Goal: Transaction & Acquisition: Purchase product/service

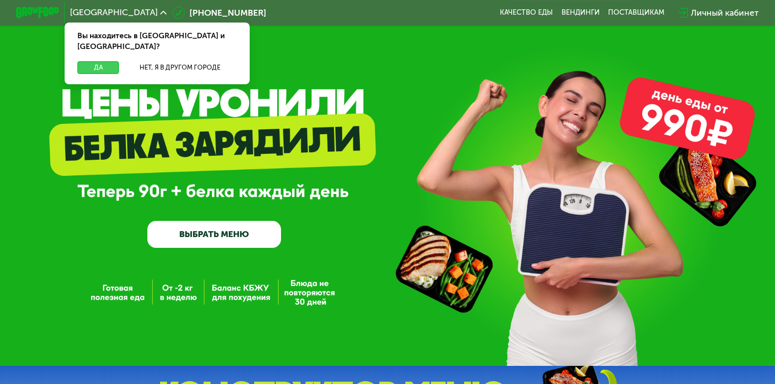
click at [110, 61] on button "Да" at bounding box center [98, 67] width 42 height 13
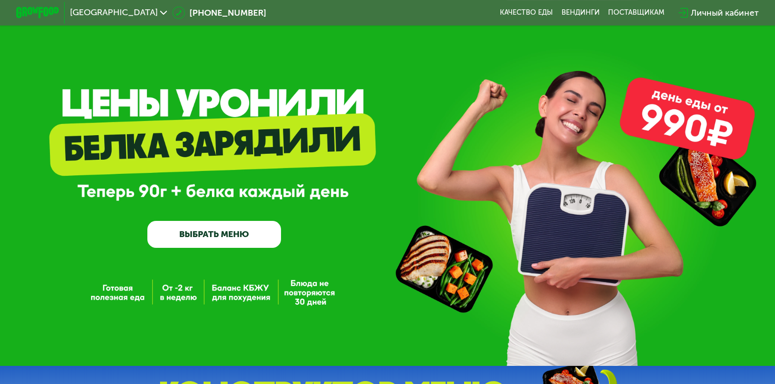
click at [217, 236] on link "ВЫБРАТЬ МЕНЮ" at bounding box center [214, 234] width 134 height 27
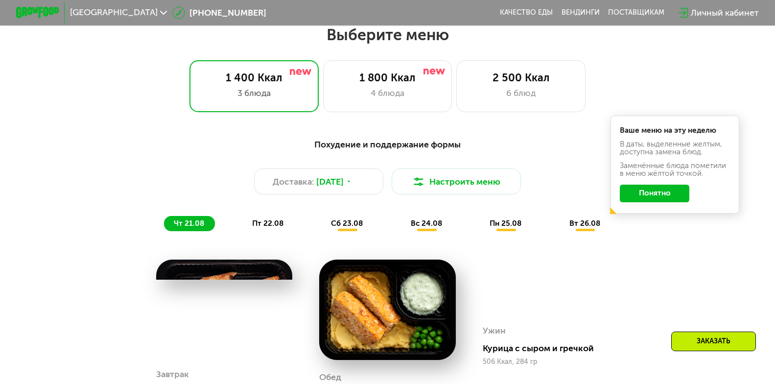
scroll to position [456, 0]
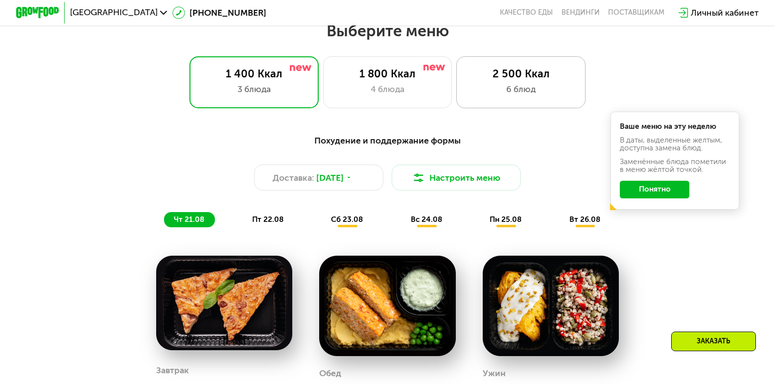
click at [531, 80] on div "2 500 Ккал" at bounding box center [521, 74] width 107 height 13
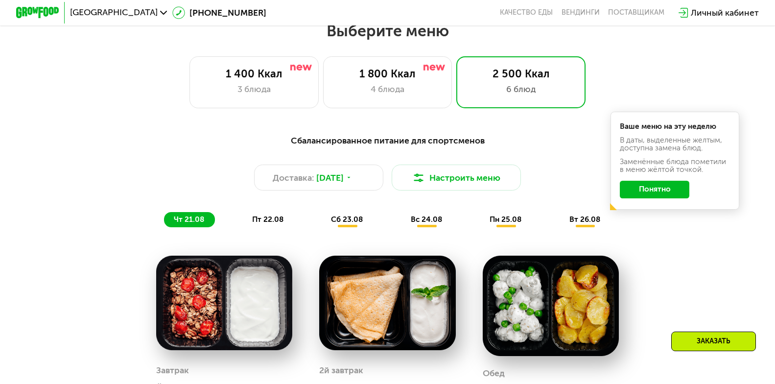
click at [631, 188] on button "Понятно" at bounding box center [655, 189] width 70 height 17
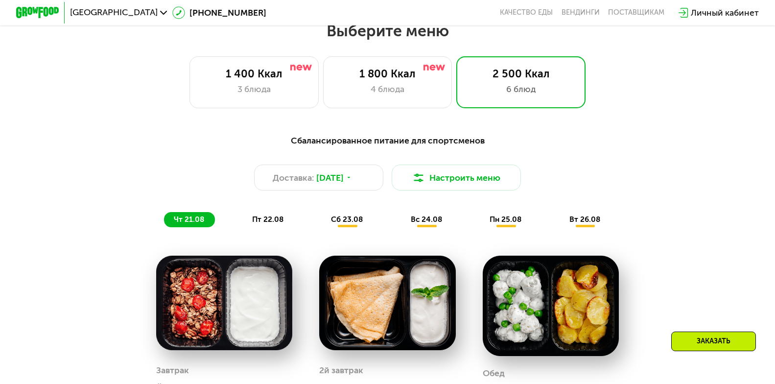
click at [740, 335] on div "Заказать" at bounding box center [713, 341] width 85 height 20
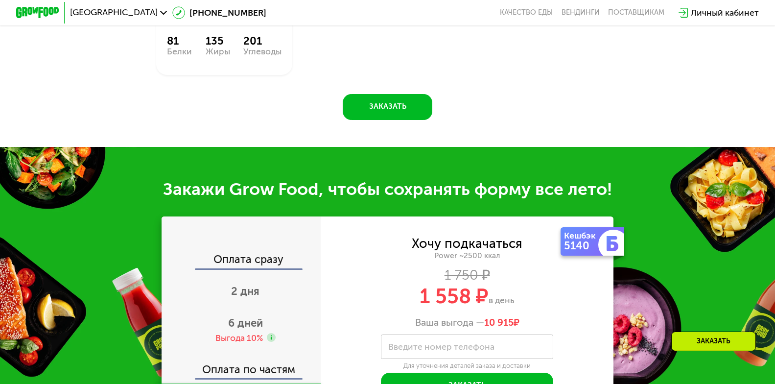
scroll to position [1248, 0]
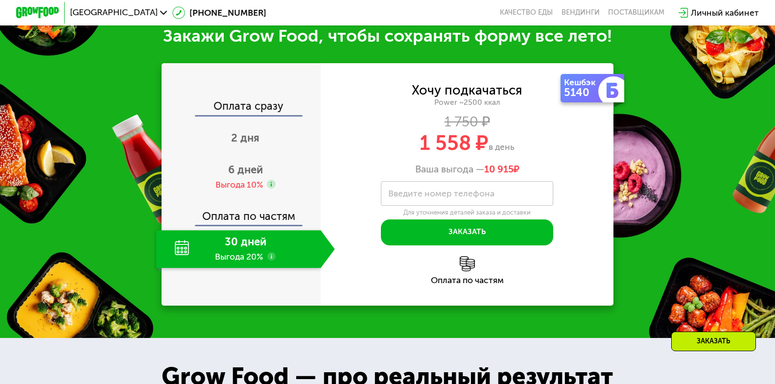
click at [245, 265] on div "30 дней Выгода 20%" at bounding box center [238, 249] width 164 height 38
click at [179, 261] on div "30 дней Выгода 20%" at bounding box center [238, 249] width 164 height 38
click at [245, 218] on div "Оплата по частям" at bounding box center [242, 212] width 158 height 25
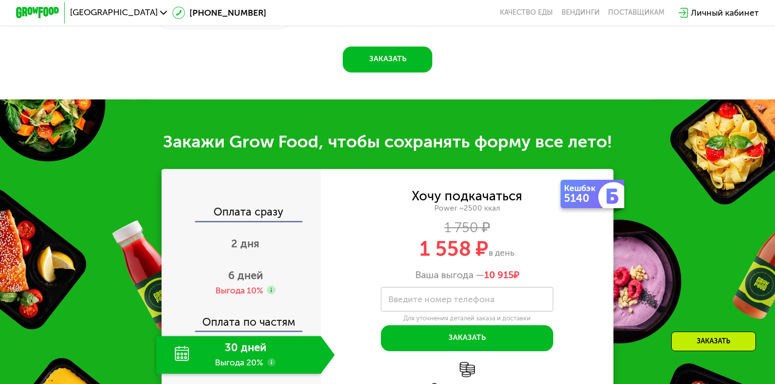
scroll to position [1199, 0]
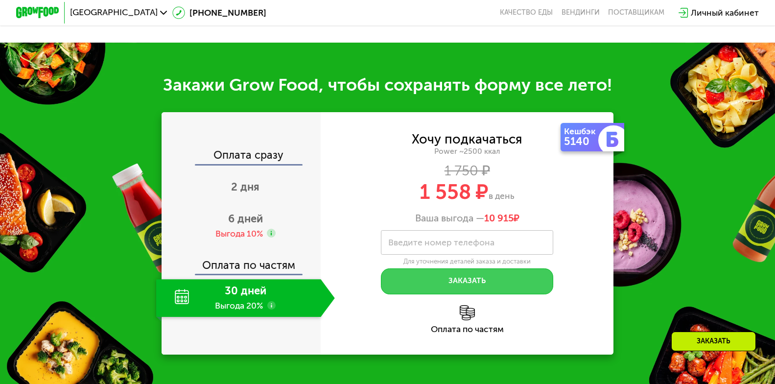
click at [512, 285] on button "Заказать" at bounding box center [467, 281] width 172 height 26
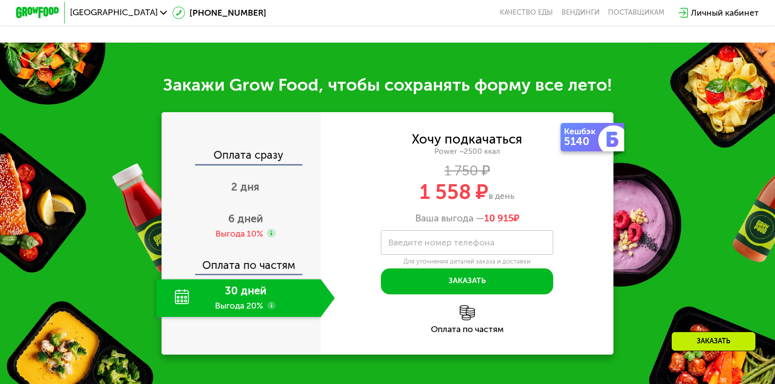
click at [468, 330] on div "Оплата по частям" at bounding box center [467, 319] width 293 height 29
click at [220, 303] on div "30 дней Выгода 20%" at bounding box center [238, 298] width 164 height 38
click at [240, 304] on div "30 дней Выгода 20%" at bounding box center [238, 298] width 164 height 38
click at [242, 304] on div "30 дней Выгода 20%" at bounding box center [238, 298] width 164 height 38
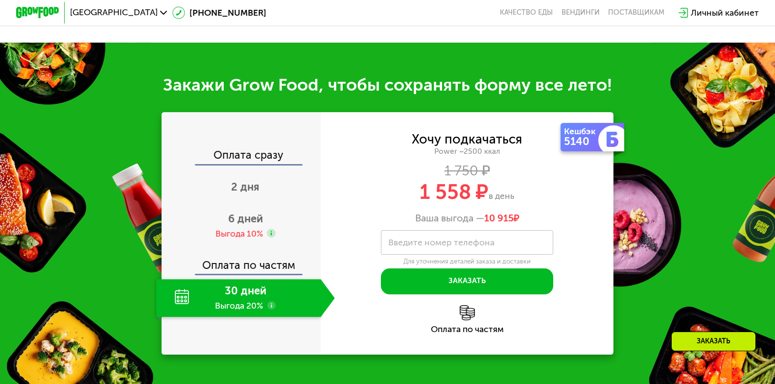
click at [238, 164] on div "Оплата сразу" at bounding box center [242, 157] width 158 height 14
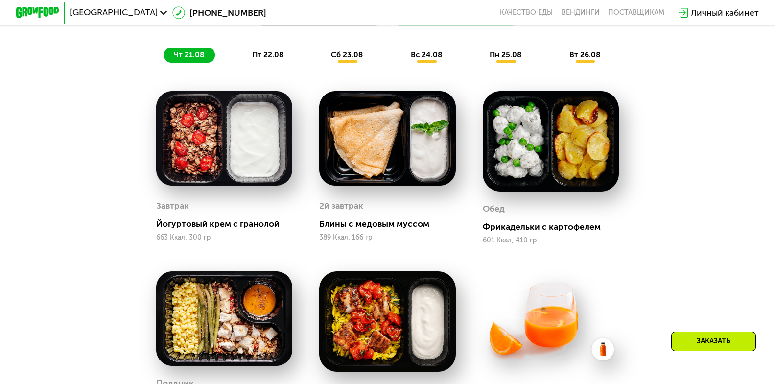
scroll to position [465, 0]
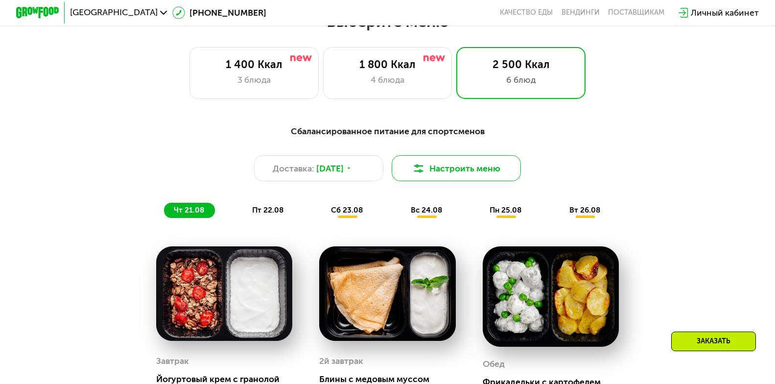
click at [451, 176] on button "Настроить меню" at bounding box center [456, 168] width 129 height 26
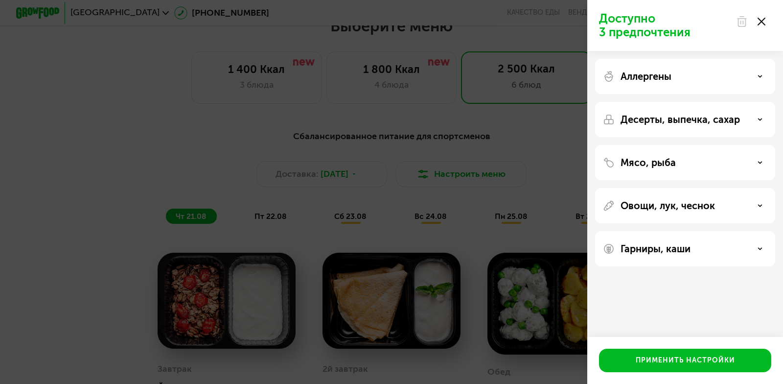
click at [91, 106] on div "Доступно 3 предпочтения Аллергены Десерты, выпечка, сахар Мясо, рыба Овощи, лук…" at bounding box center [391, 192] width 783 height 384
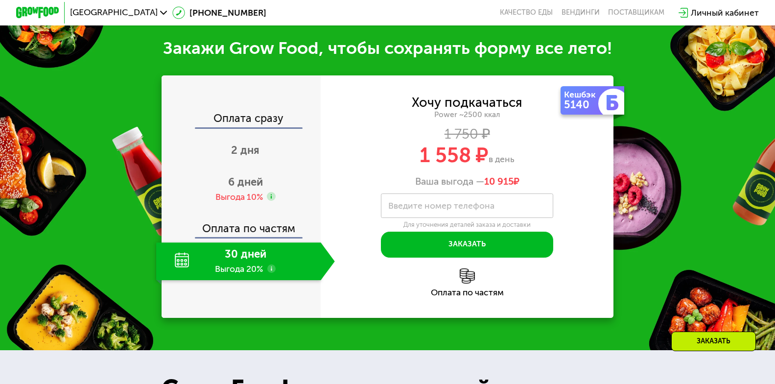
scroll to position [1273, 0]
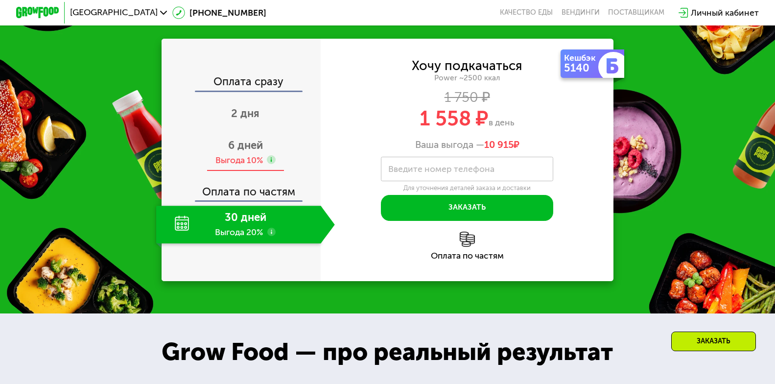
click at [259, 149] on span "6 дней" at bounding box center [245, 145] width 35 height 13
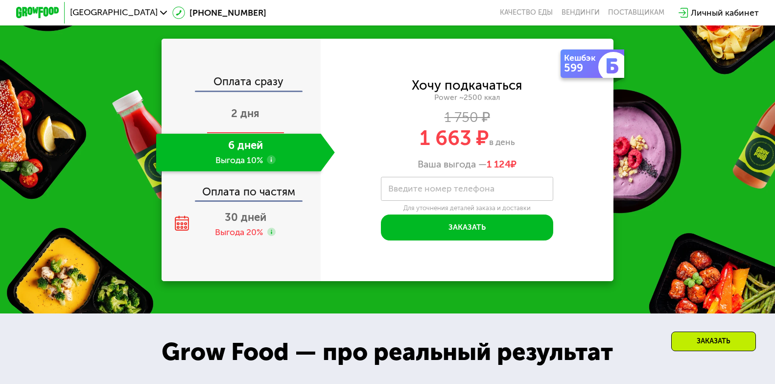
click at [242, 115] on span "2 дня" at bounding box center [245, 113] width 28 height 13
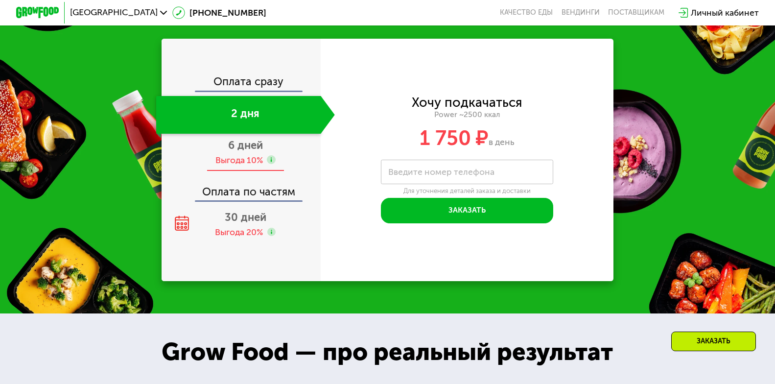
click at [255, 152] on span "6 дней" at bounding box center [245, 145] width 35 height 13
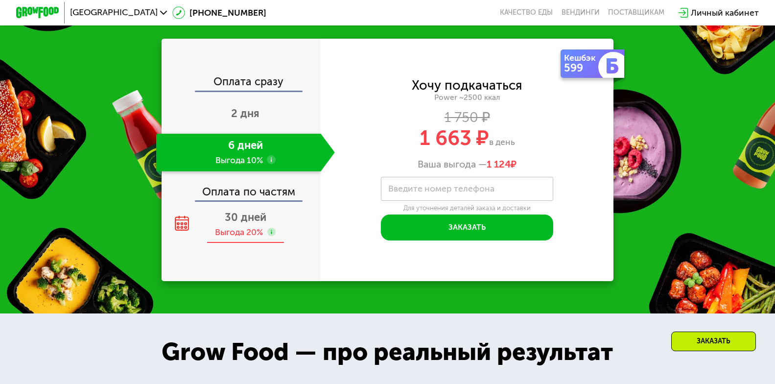
click at [251, 217] on div "30 дней Выгода 20%" at bounding box center [245, 225] width 179 height 38
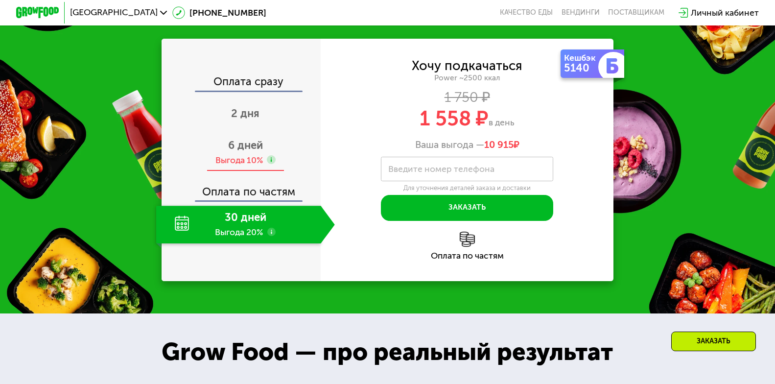
click at [245, 164] on div "Выгода 10%" at bounding box center [238, 160] width 47 height 12
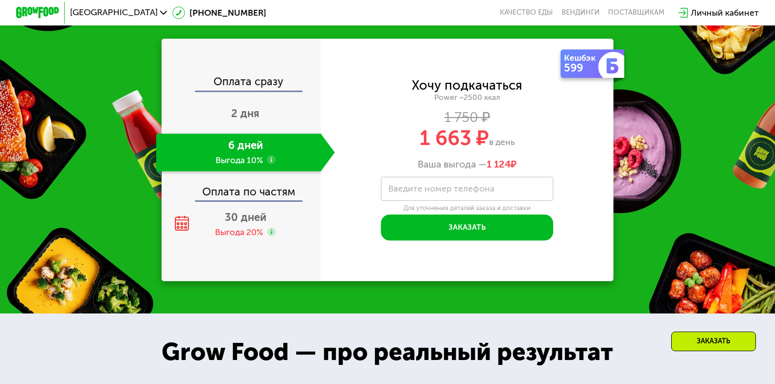
click at [249, 201] on div "Оплата по частям" at bounding box center [242, 188] width 158 height 25
click at [249, 213] on div "Оплата сразу 2 дня 6 дней Выгода 10% Оплата по частям 30 дней Выгода 20%" at bounding box center [241, 159] width 159 height 167
click at [245, 224] on span "30 дней" at bounding box center [246, 217] width 42 height 13
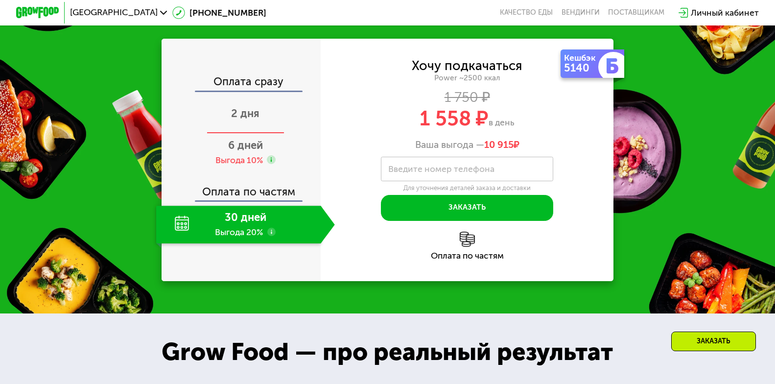
click at [239, 130] on div "2 дня" at bounding box center [245, 115] width 179 height 38
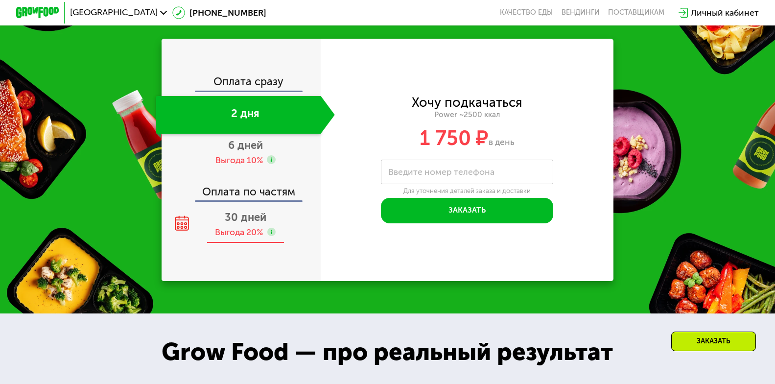
click at [258, 234] on div "30 дней Выгода 20%" at bounding box center [245, 225] width 179 height 38
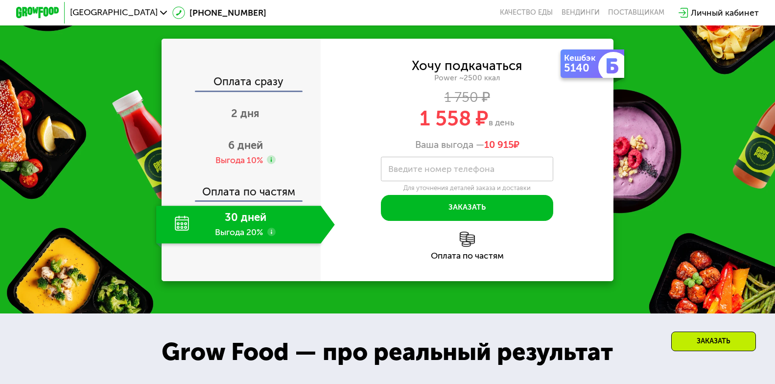
click at [273, 236] on use at bounding box center [271, 232] width 9 height 9
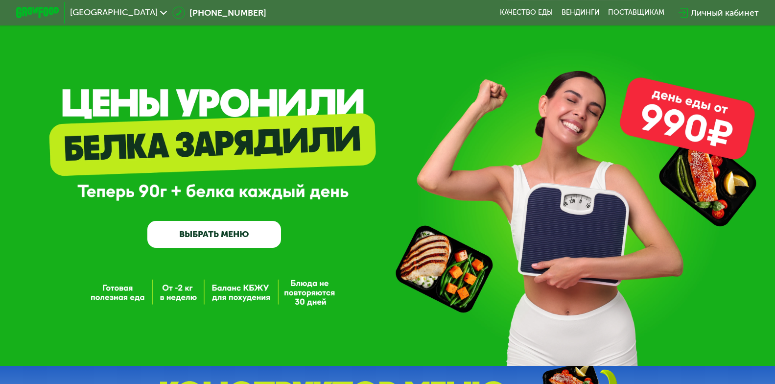
click at [207, 237] on link "ВЫБРАТЬ МЕНЮ" at bounding box center [214, 234] width 134 height 27
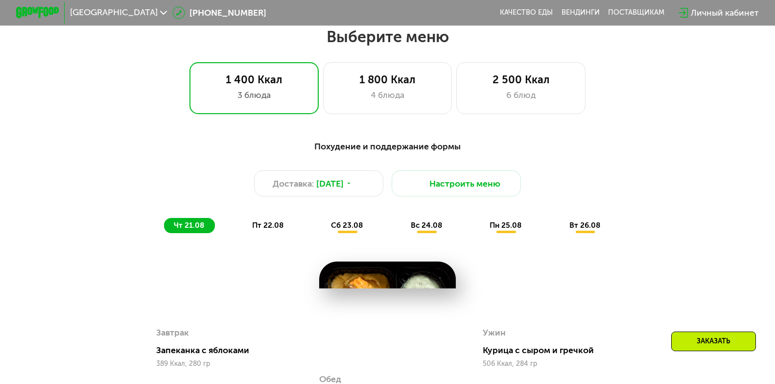
scroll to position [456, 0]
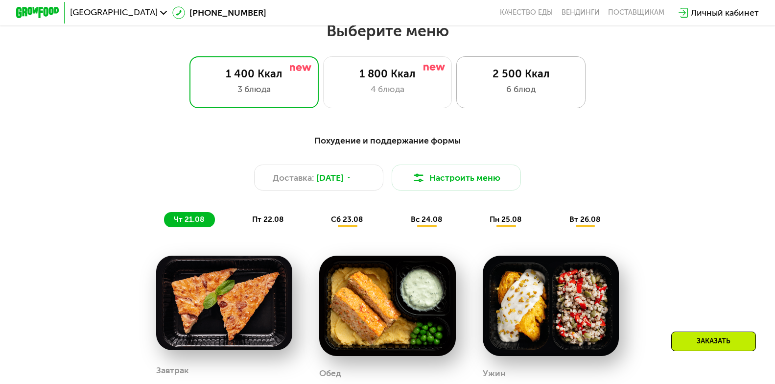
click at [520, 80] on div "2 500 Ккал" at bounding box center [521, 74] width 107 height 13
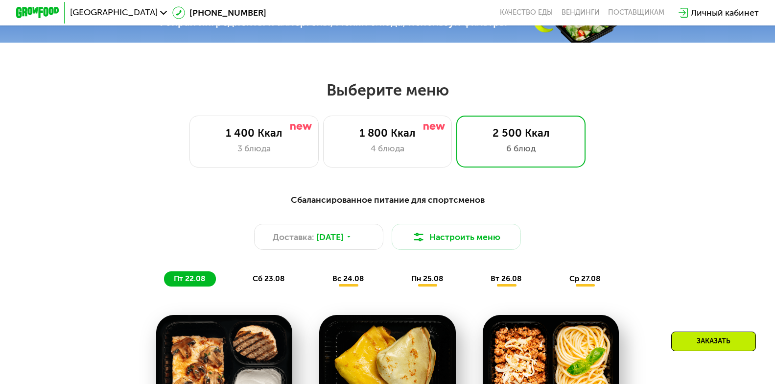
scroll to position [603, 0]
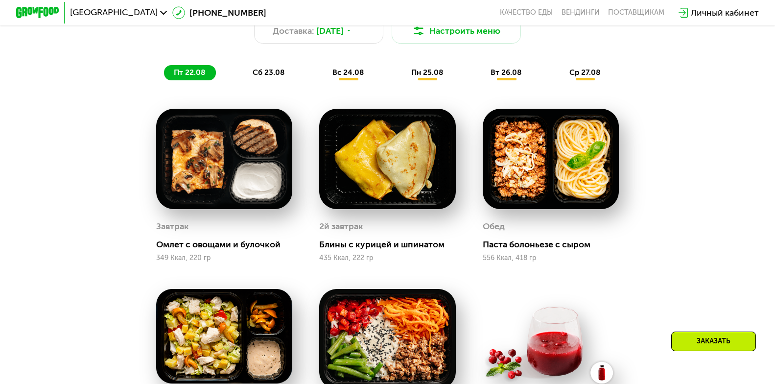
click at [181, 171] on img at bounding box center [224, 159] width 137 height 100
click at [206, 174] on img at bounding box center [224, 159] width 137 height 100
click at [162, 232] on div "Завтрак" at bounding box center [172, 226] width 33 height 16
click at [167, 262] on div "349 Ккал, 220 гр" at bounding box center [224, 258] width 137 height 8
click at [226, 174] on img at bounding box center [224, 159] width 137 height 100
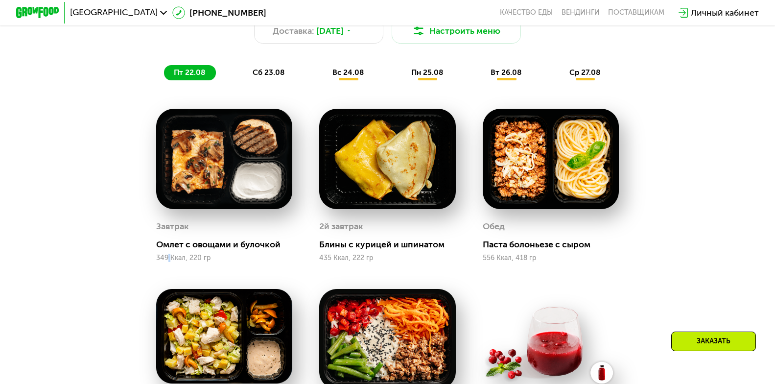
click at [239, 169] on img at bounding box center [224, 159] width 137 height 100
click at [359, 154] on img at bounding box center [387, 159] width 137 height 100
click at [372, 152] on img at bounding box center [387, 159] width 137 height 100
click at [373, 152] on img at bounding box center [387, 159] width 137 height 100
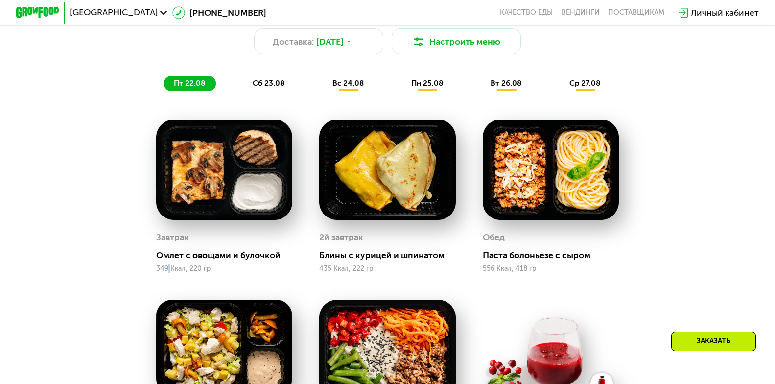
scroll to position [554, 0]
